Goal: Check status: Check status

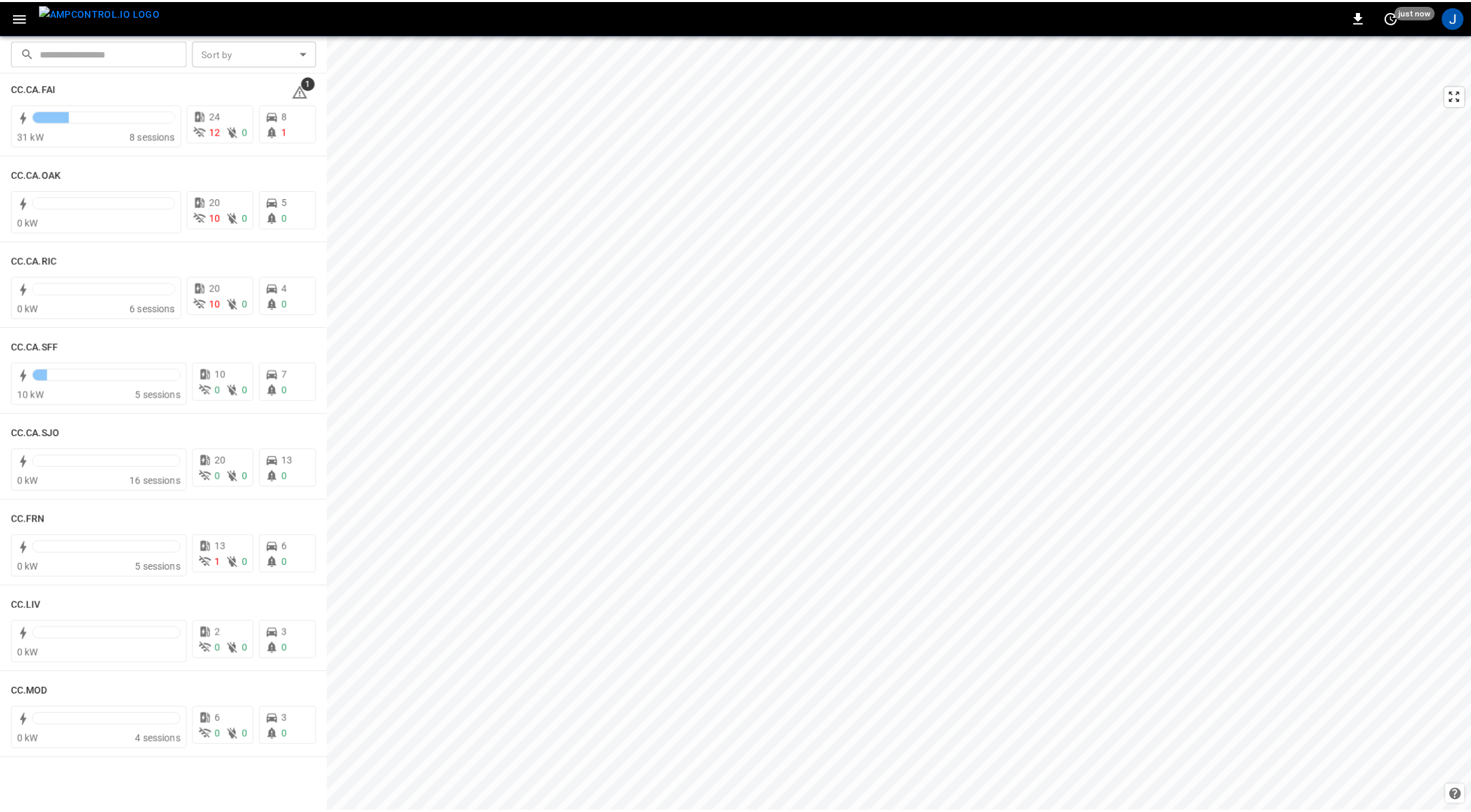
scroll to position [205, 0]
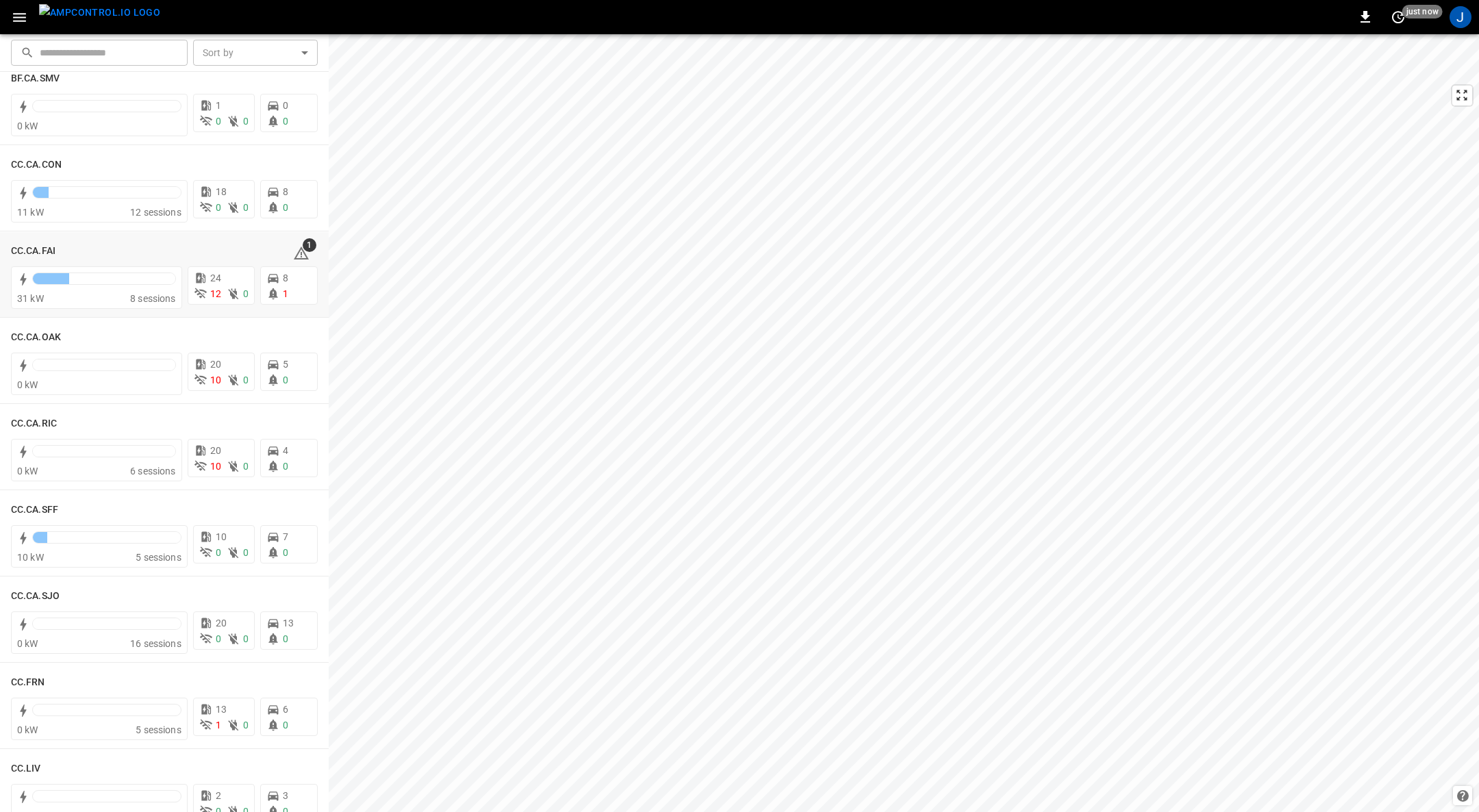
click at [23, 251] on h6 "CC.CA.FAI" at bounding box center [33, 251] width 44 height 15
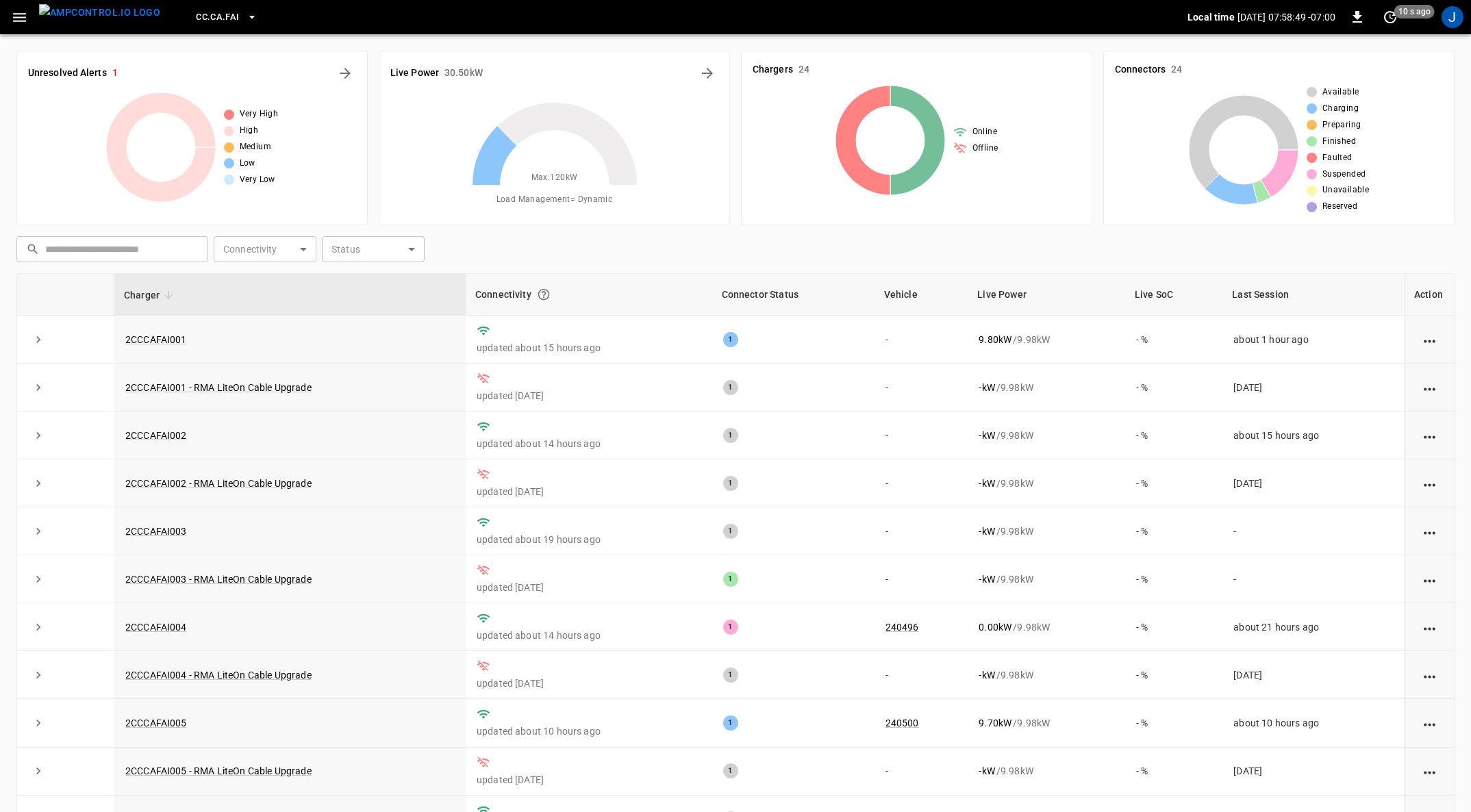
click at [159, 436] on link "2CCCAFAI002" at bounding box center [156, 435] width 61 height 11
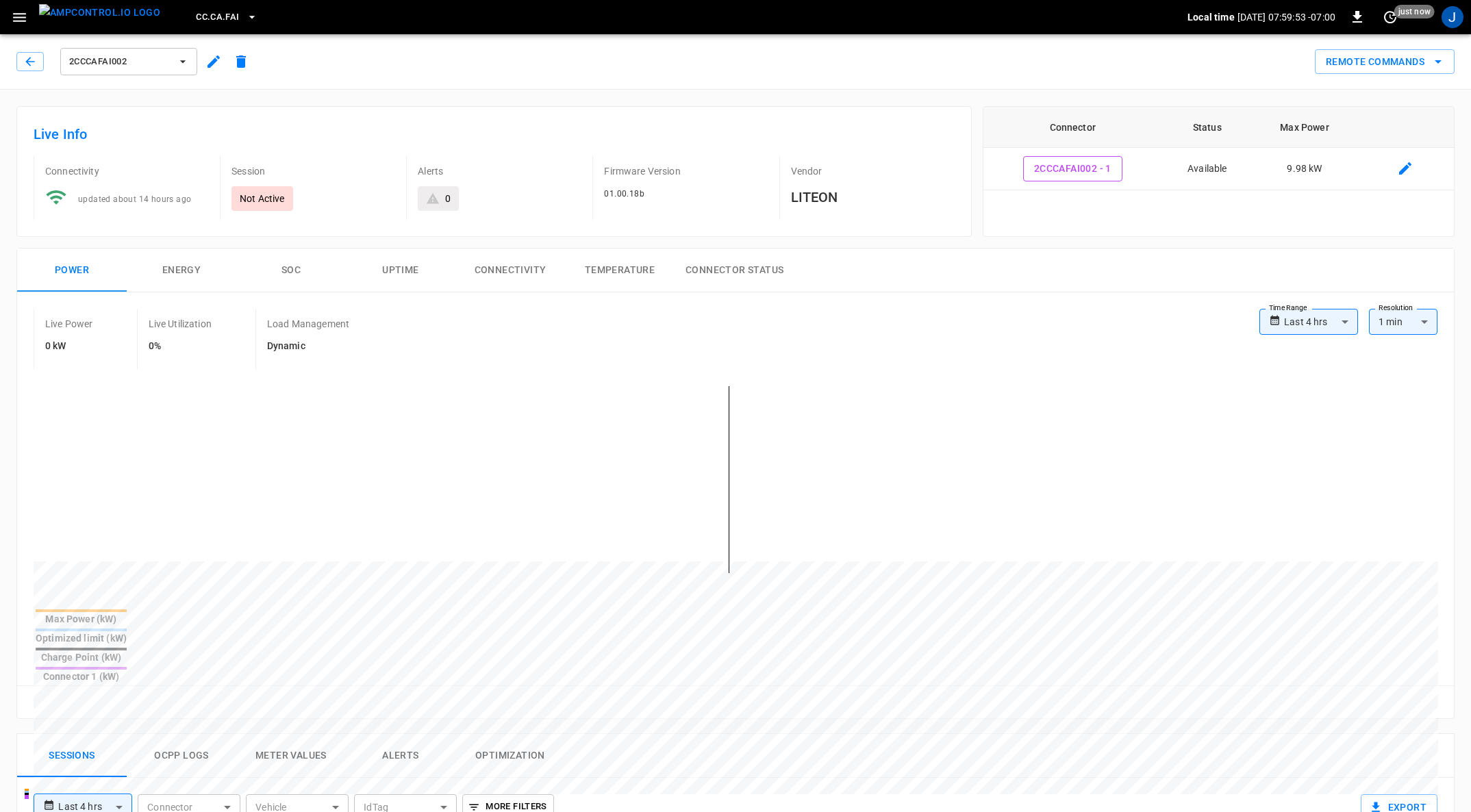
click at [737, 331] on body "**********" at bounding box center [736, 729] width 1471 height 1458
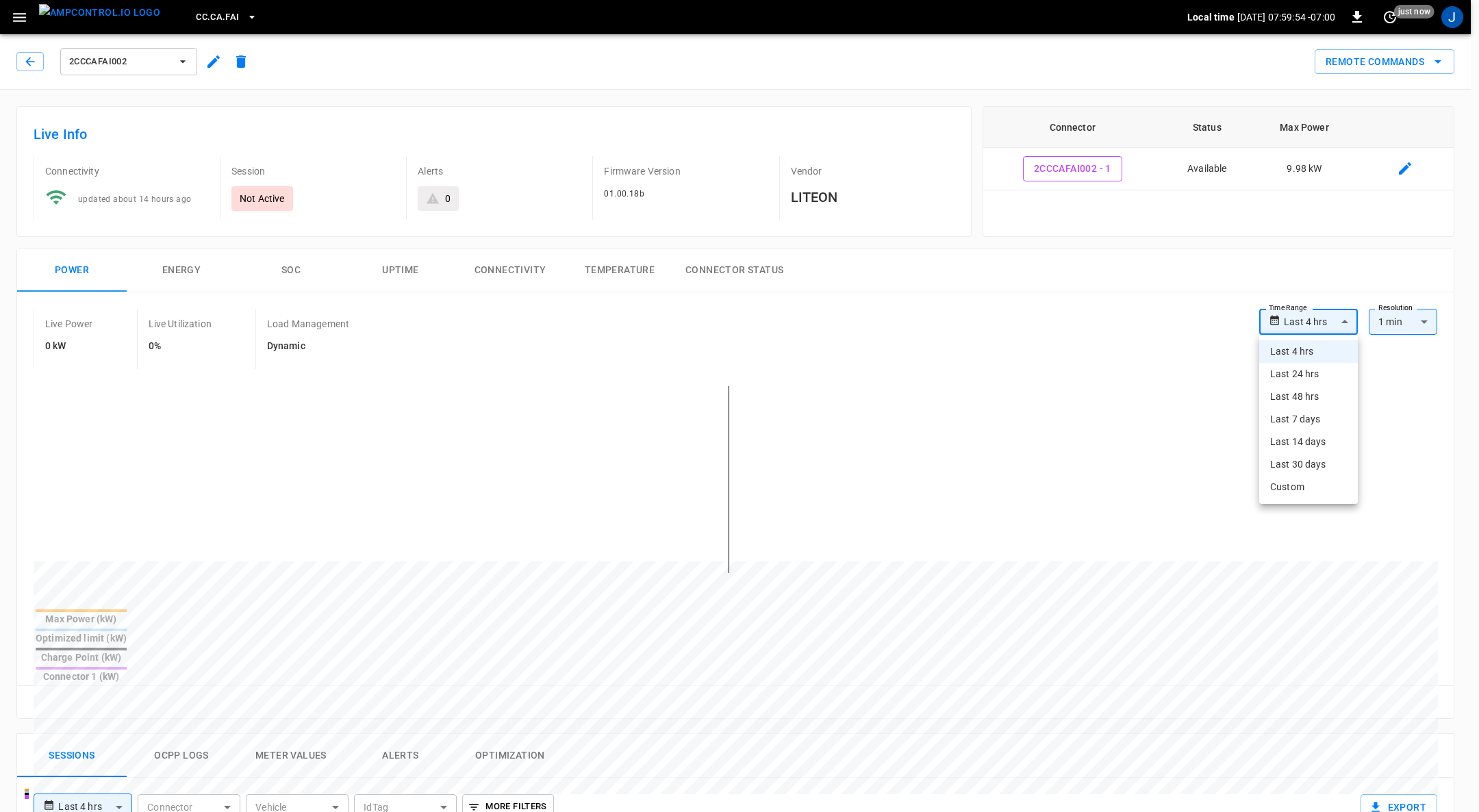
click at [737, 379] on li "Last 24 hrs" at bounding box center [1308, 374] width 99 height 23
type input "**********"
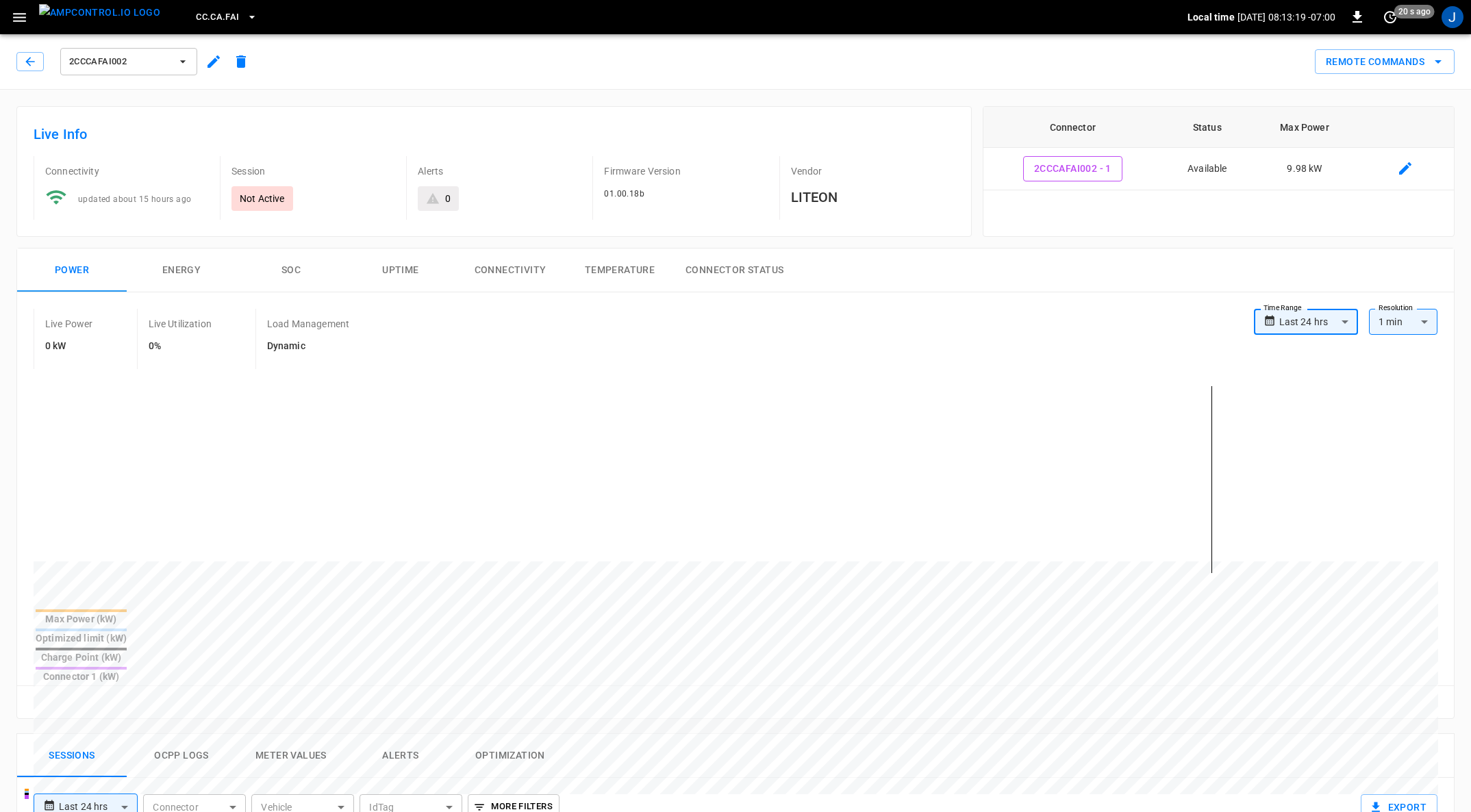
click at [20, 19] on icon "button" at bounding box center [19, 17] width 17 height 17
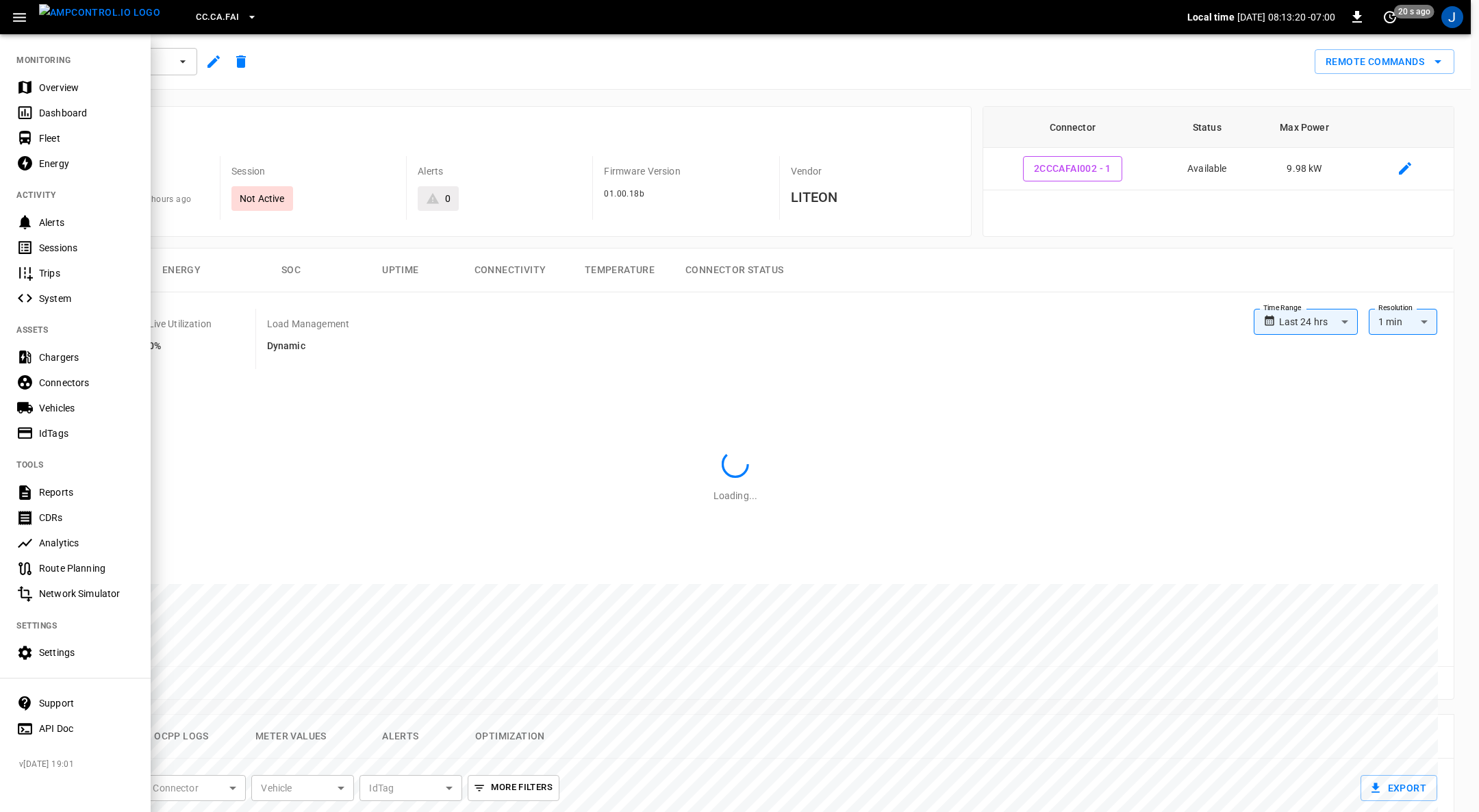
click at [75, 90] on div "Overview" at bounding box center [87, 87] width 95 height 14
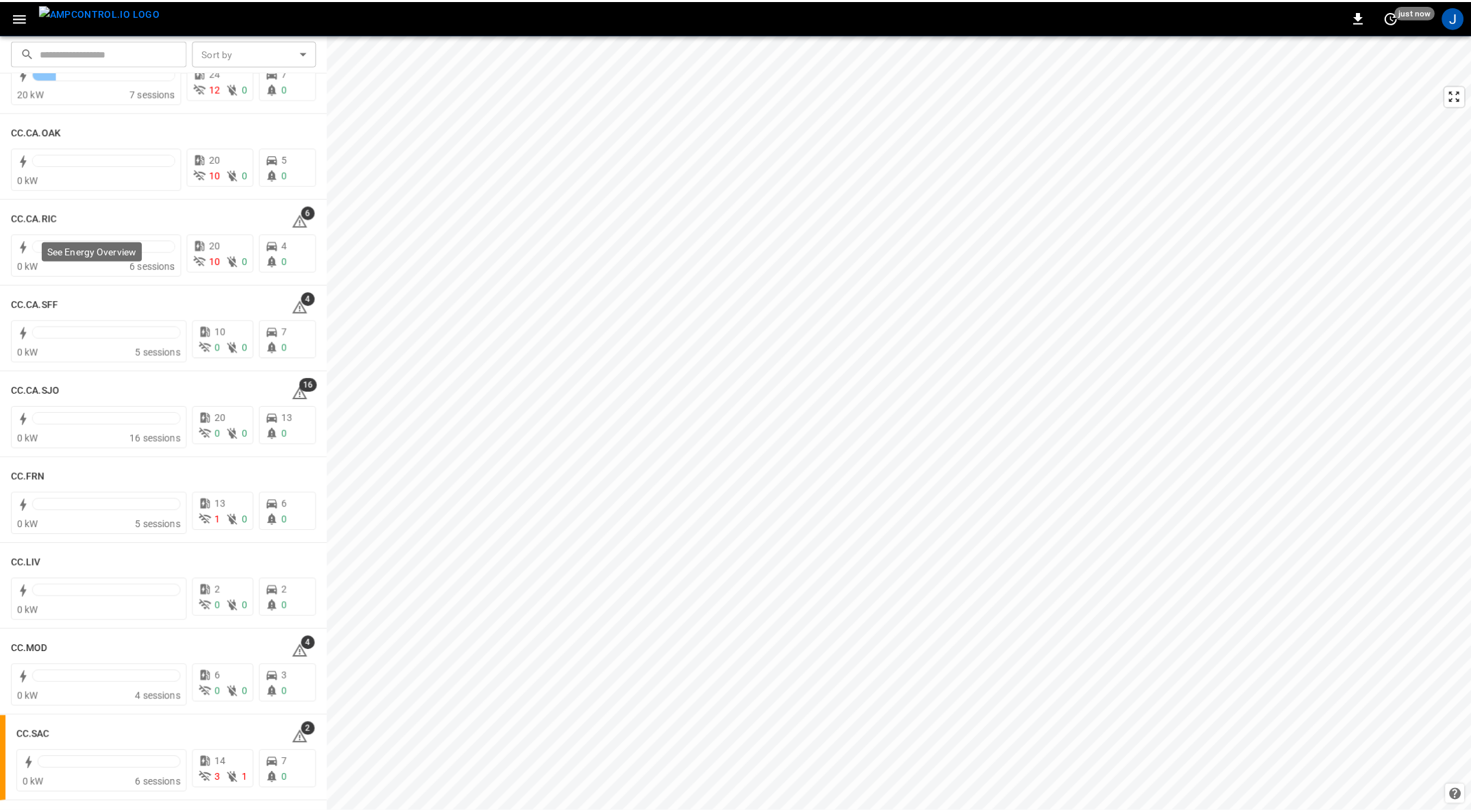
scroll to position [103, 0]
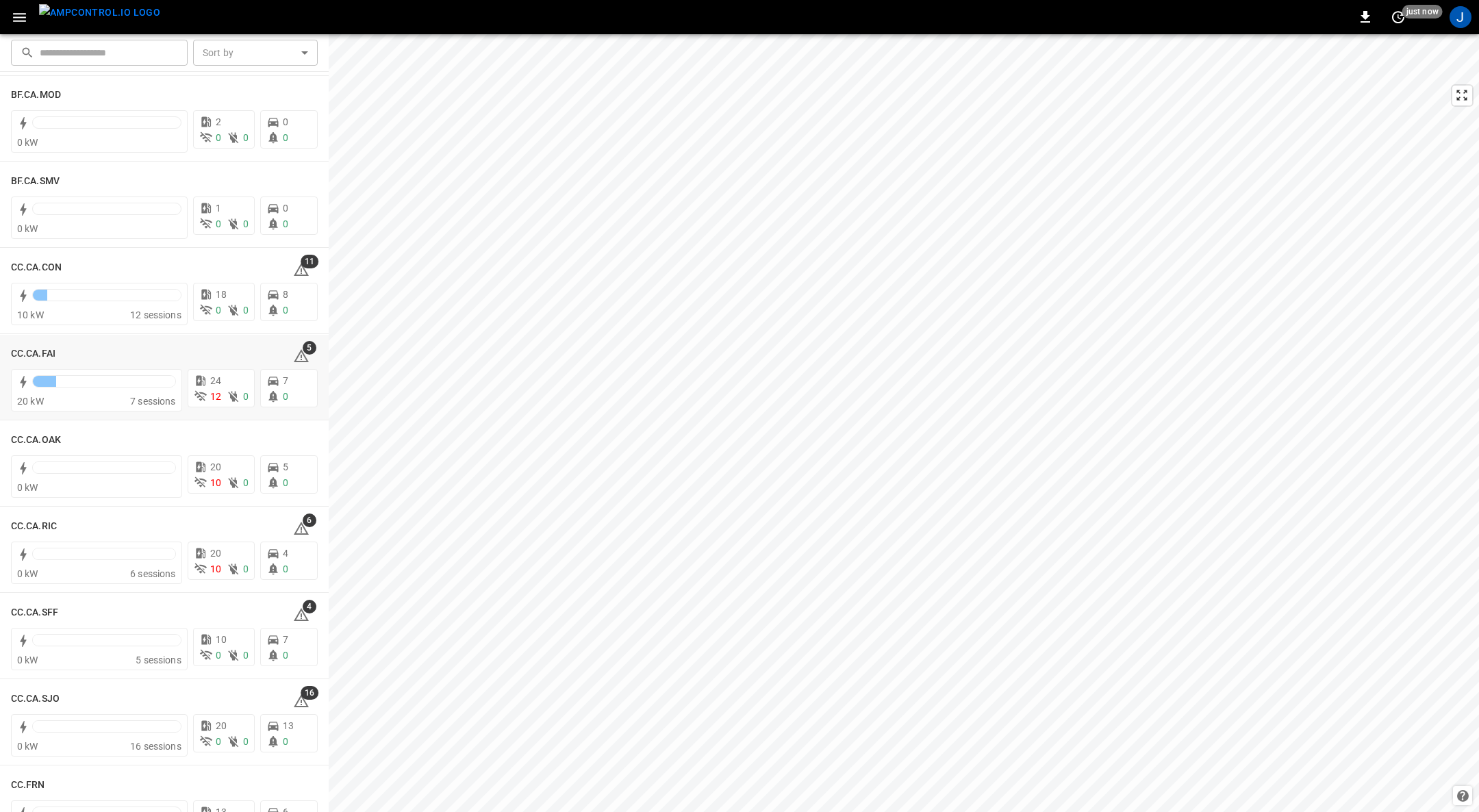
click at [24, 349] on h6 "CC.CA.FAI" at bounding box center [33, 353] width 44 height 15
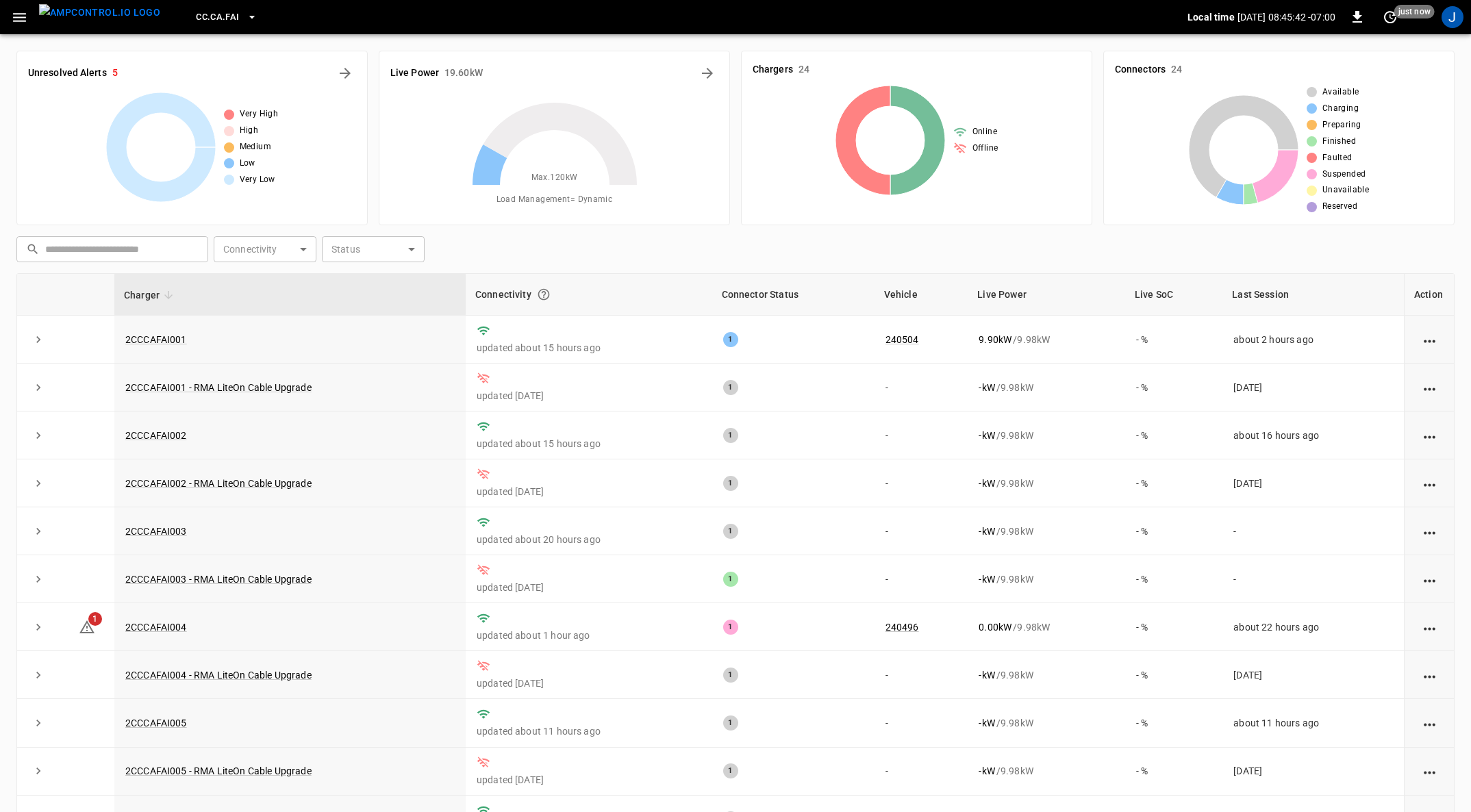
click at [167, 432] on link "2CCCAFAI002" at bounding box center [156, 435] width 61 height 11
click at [158, 438] on link "2CCCAFAI002" at bounding box center [156, 435] width 61 height 11
